Goal: Submit feedback/report problem

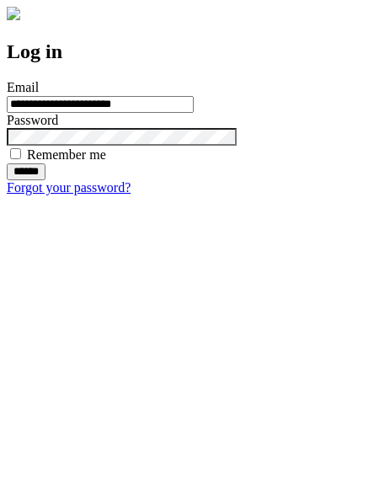
type input "**********"
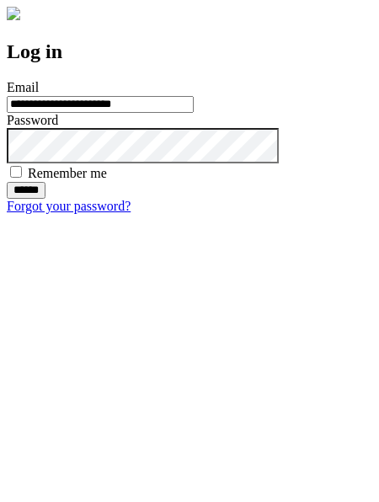
click at [46, 199] on input "******" at bounding box center [26, 190] width 39 height 17
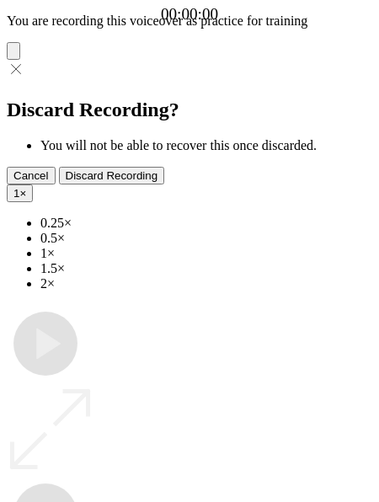
type input "**********"
